Goal: Task Accomplishment & Management: Manage account settings

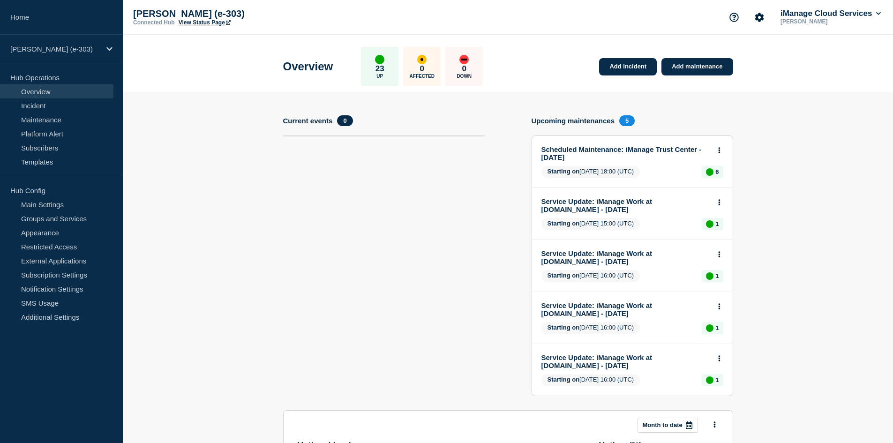
click at [47, 65] on nav "Home [PERSON_NAME] (e-303) Hub Operations Overview Incident Maintenance Platfor…" at bounding box center [61, 169] width 123 height 338
click at [48, 55] on div "[PERSON_NAME] (e-303)" at bounding box center [61, 49] width 123 height 29
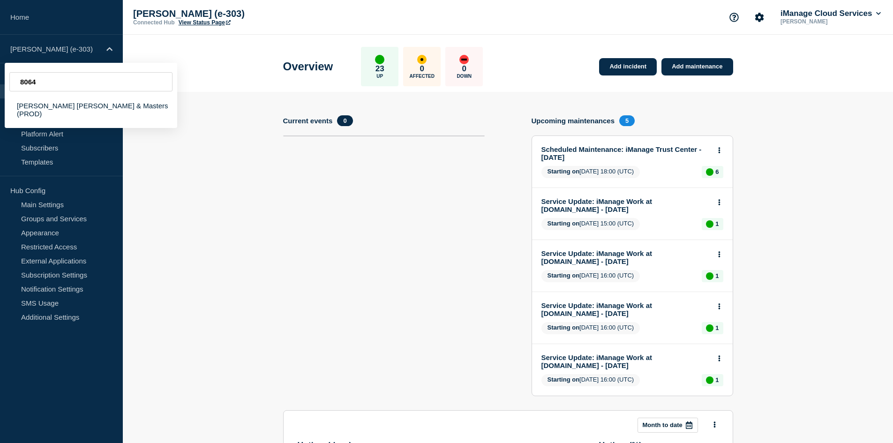
type input "8064"
click at [57, 53] on div "[PERSON_NAME] (e-303)" at bounding box center [61, 49] width 123 height 29
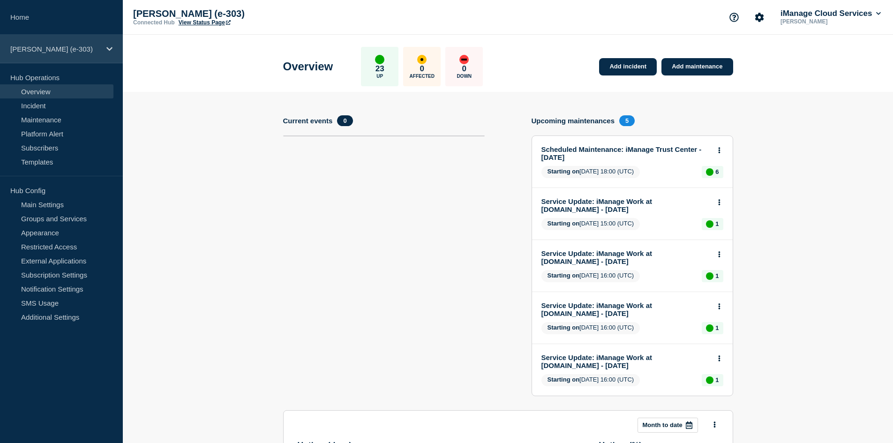
click at [65, 44] on div "[PERSON_NAME] (e-303)" at bounding box center [61, 49] width 123 height 29
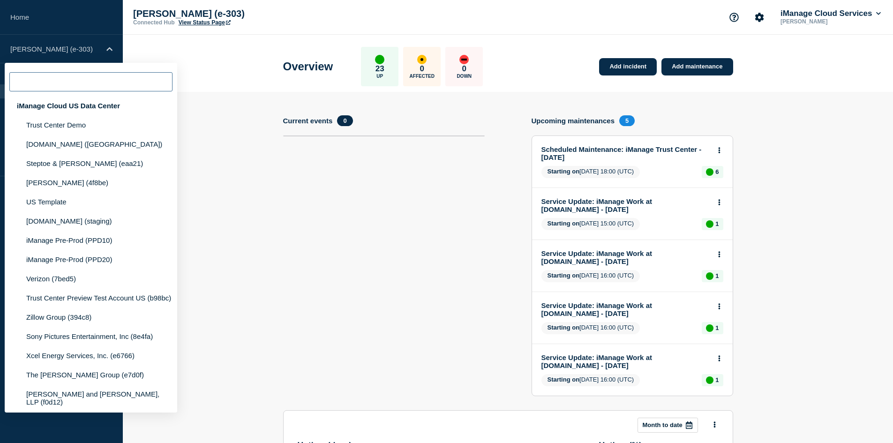
click at [55, 88] on input "text" at bounding box center [90, 81] width 163 height 19
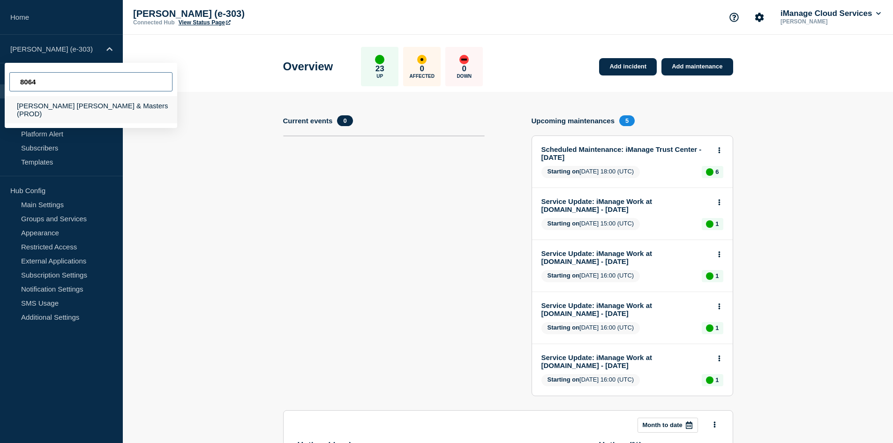
type input "8064"
click at [93, 113] on div "[PERSON_NAME] [PERSON_NAME] & Masters (PROD)" at bounding box center [91, 109] width 172 height 27
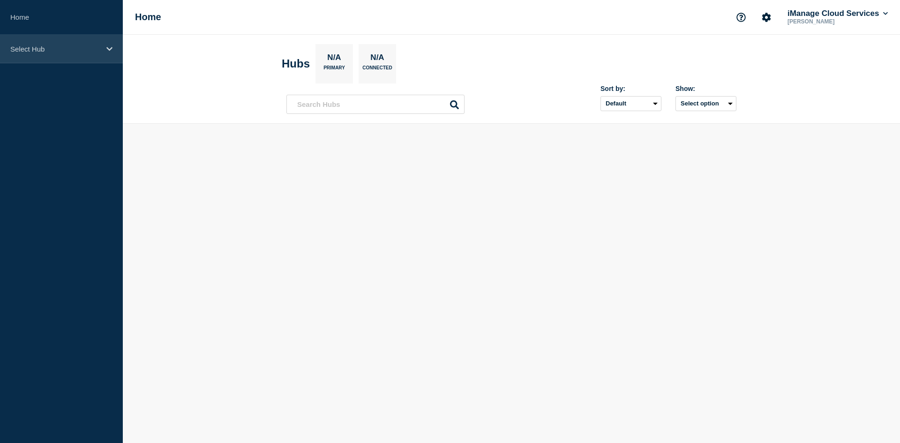
click at [65, 55] on div "Select Hub" at bounding box center [61, 49] width 123 height 29
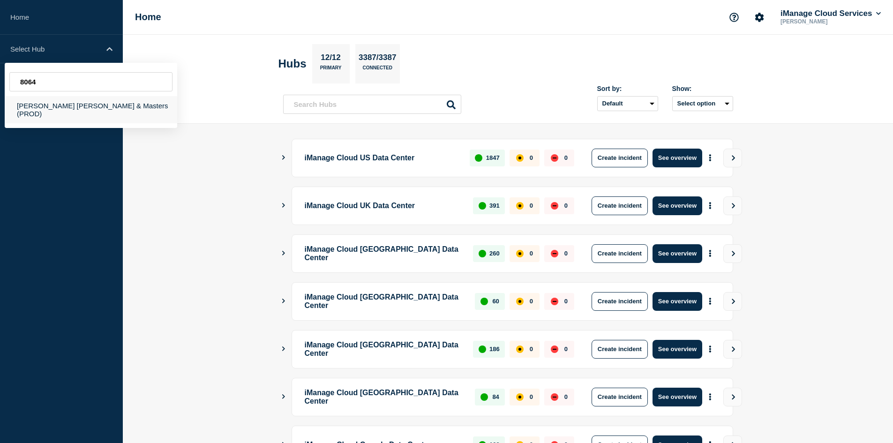
type input "8064"
click at [111, 106] on div "[PERSON_NAME] [PERSON_NAME] & Masters (PROD)" at bounding box center [91, 109] width 172 height 27
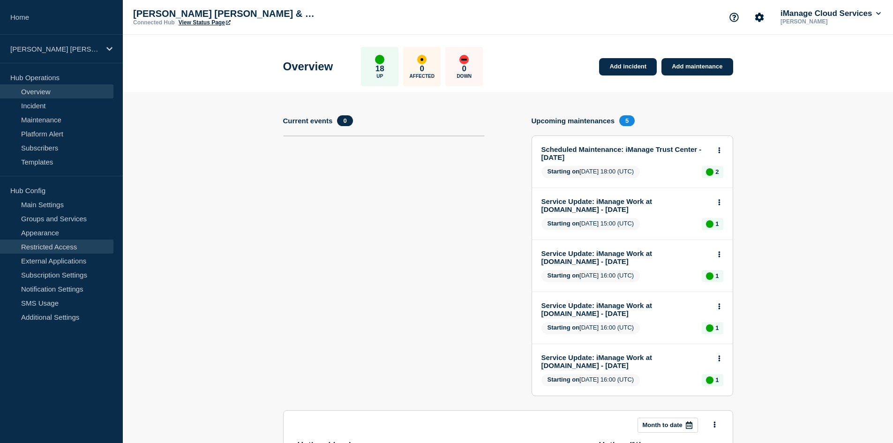
click at [73, 252] on link "Restricted Access" at bounding box center [56, 247] width 113 height 14
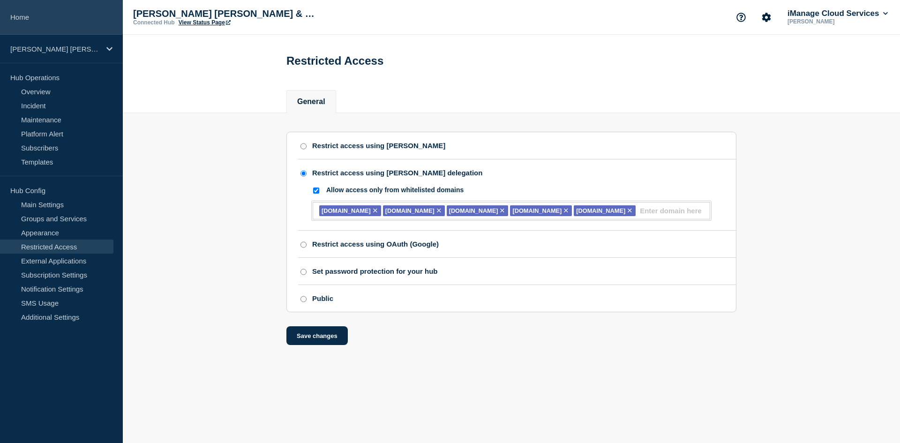
click at [56, 9] on link "Home" at bounding box center [61, 17] width 123 height 35
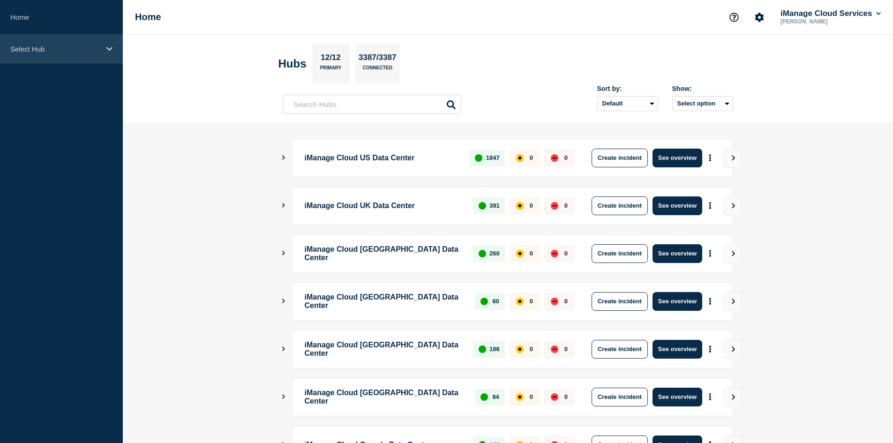
click at [30, 51] on p "Select Hub" at bounding box center [55, 49] width 90 height 8
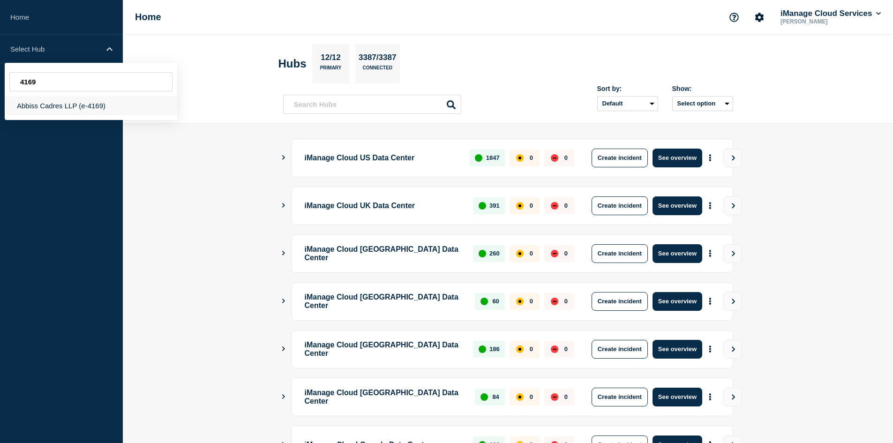
type input "4169"
click at [46, 110] on div "Abbiss Cadres LLP (e-4169)" at bounding box center [91, 105] width 172 height 19
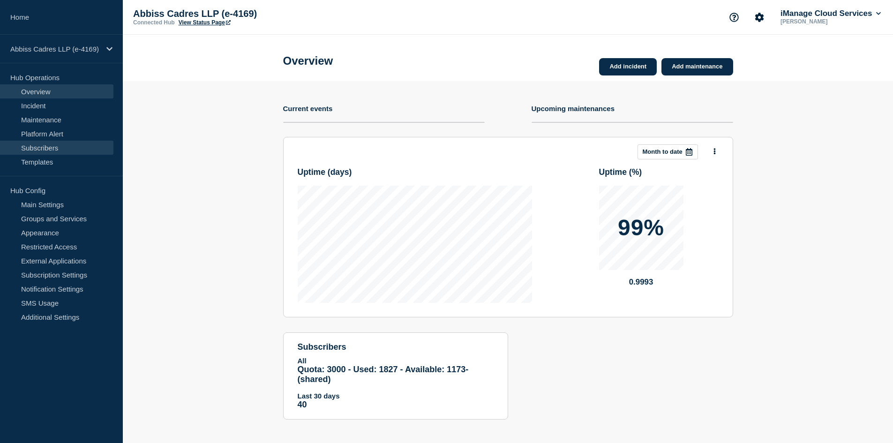
click at [53, 143] on link "Subscribers" at bounding box center [56, 148] width 113 height 14
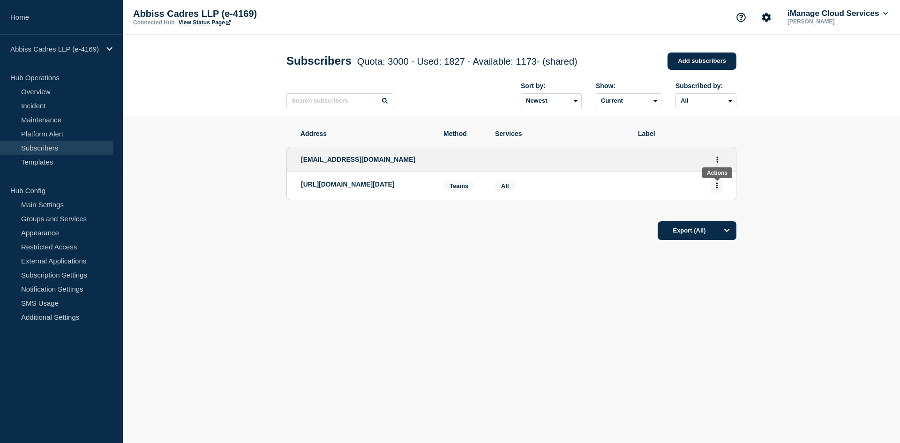
click at [717, 187] on icon "Actions" at bounding box center [717, 185] width 2 height 6
click at [715, 219] on div "Delete" at bounding box center [717, 212] width 44 height 34
click at [715, 214] on button "Delete" at bounding box center [717, 212] width 18 height 7
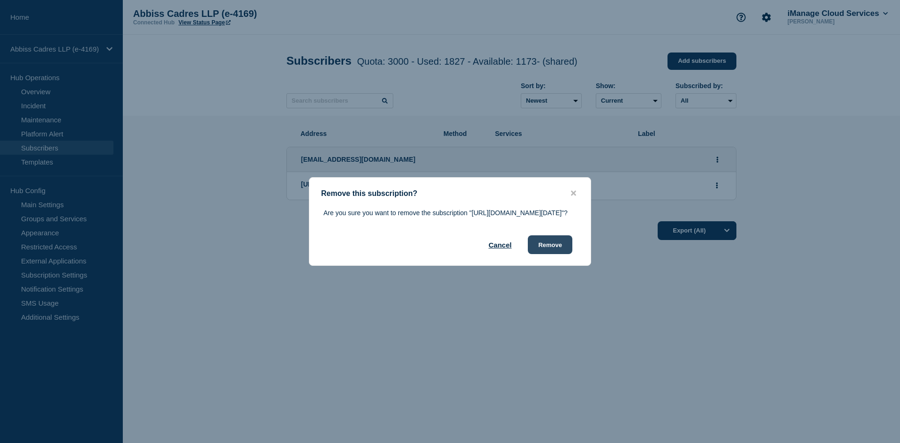
click at [564, 254] on button "Remove" at bounding box center [550, 244] width 45 height 19
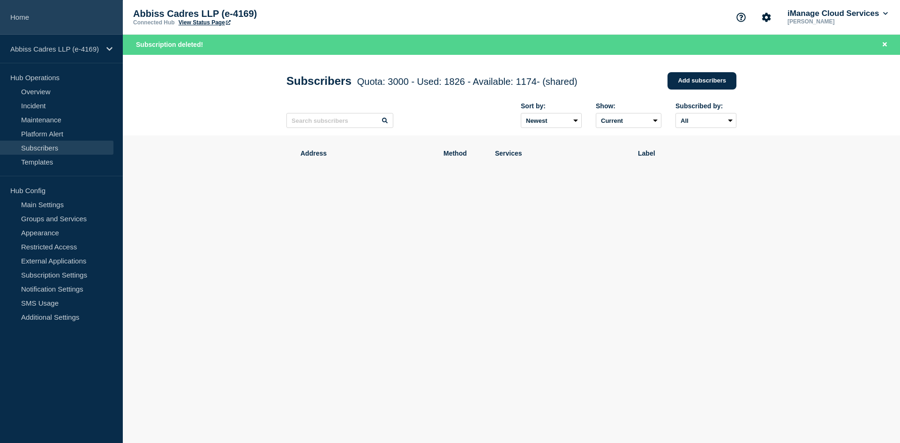
click at [75, 17] on link "Home" at bounding box center [61, 17] width 123 height 35
